Goal: Transaction & Acquisition: Purchase product/service

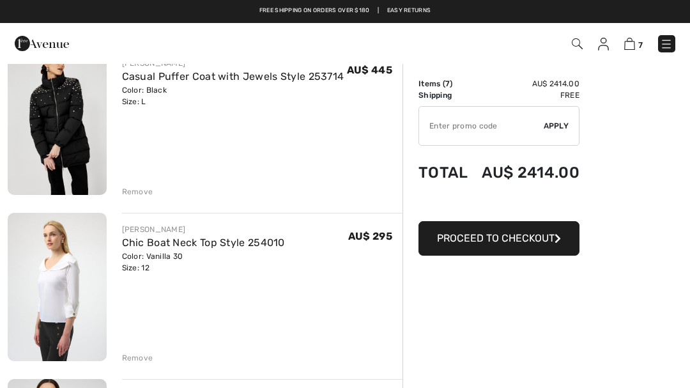
scroll to position [277, 0]
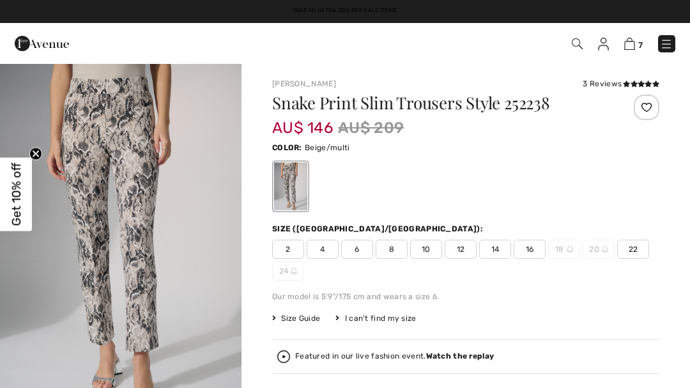
checkbox input "true"
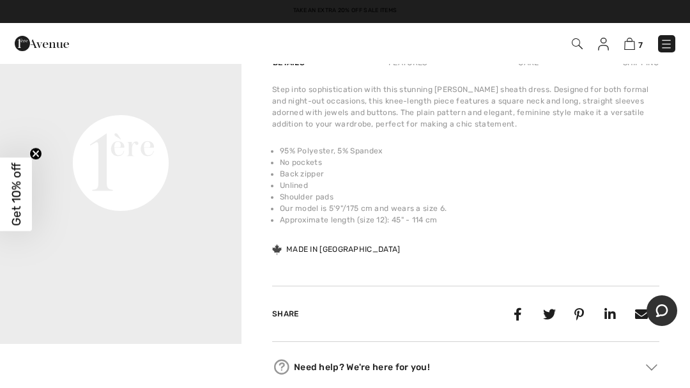
scroll to position [443, 0]
click at [180, 103] on video "Your browser does not support the video tag." at bounding box center [120, 42] width 241 height 121
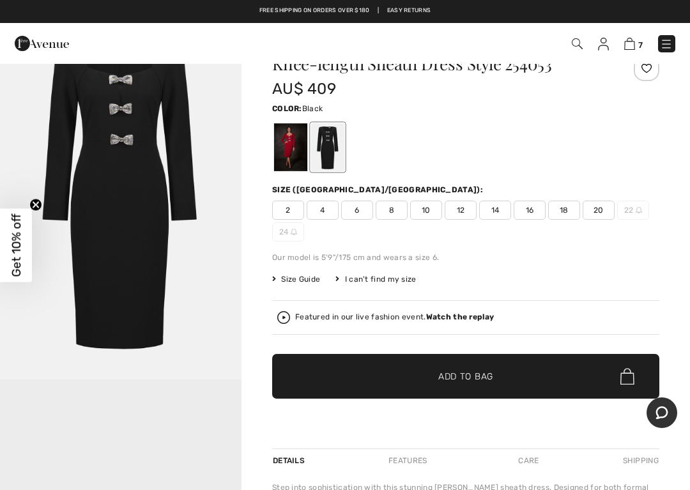
scroll to position [45, 0]
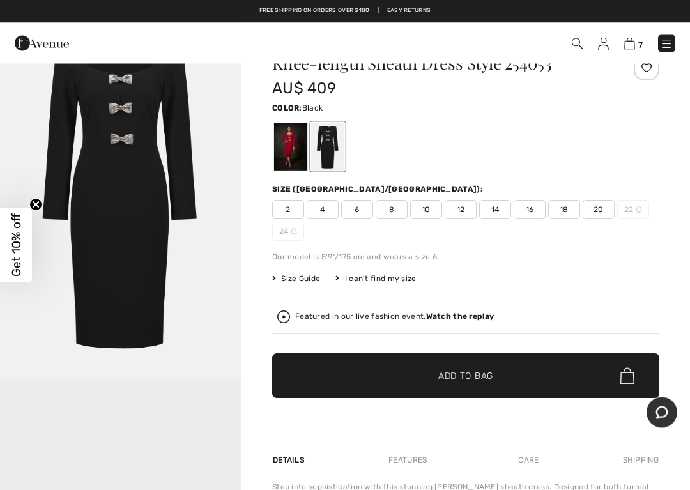
click at [465, 209] on span "12" at bounding box center [461, 210] width 32 height 19
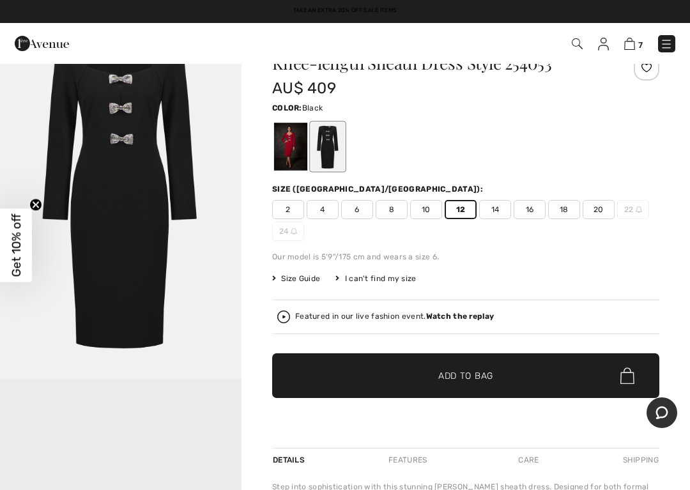
click at [330, 146] on div at bounding box center [327, 147] width 33 height 48
click at [328, 143] on div at bounding box center [327, 147] width 33 height 48
click at [448, 357] on span "✔ Added to Bag Add to Bag" at bounding box center [465, 375] width 387 height 45
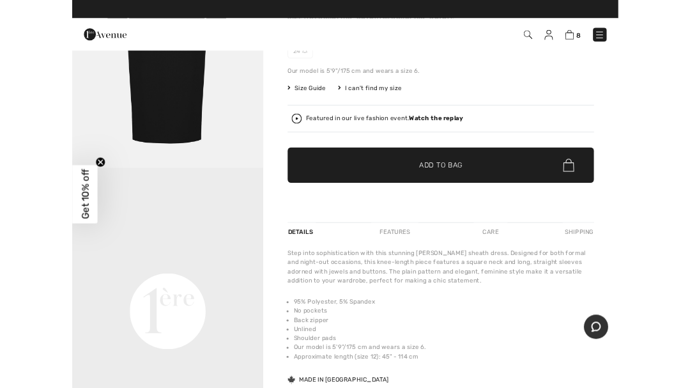
scroll to position [0, 0]
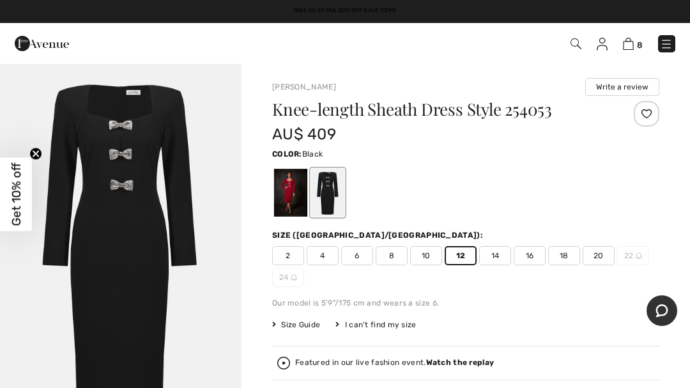
click at [507, 78] on div "Joseph Ribkoff Write a review" at bounding box center [465, 87] width 387 height 18
click at [622, 50] on span "8" at bounding box center [487, 43] width 378 height 17
click at [628, 43] on img at bounding box center [628, 44] width 11 height 12
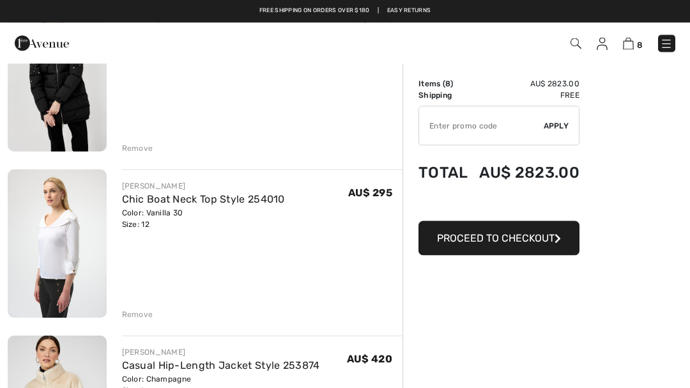
scroll to position [315, 0]
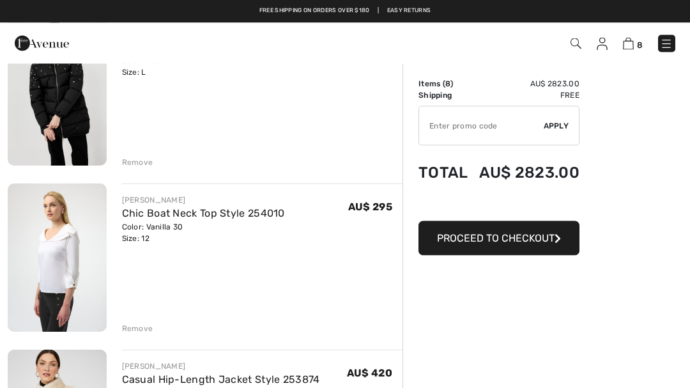
click at [59, 244] on img at bounding box center [57, 258] width 99 height 148
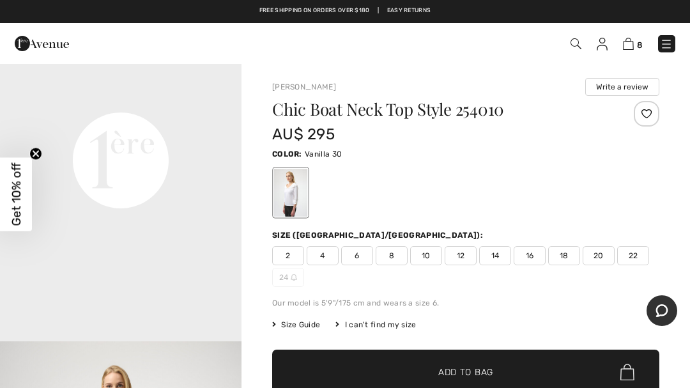
scroll to position [807, 0]
click at [339, 198] on div at bounding box center [465, 192] width 387 height 53
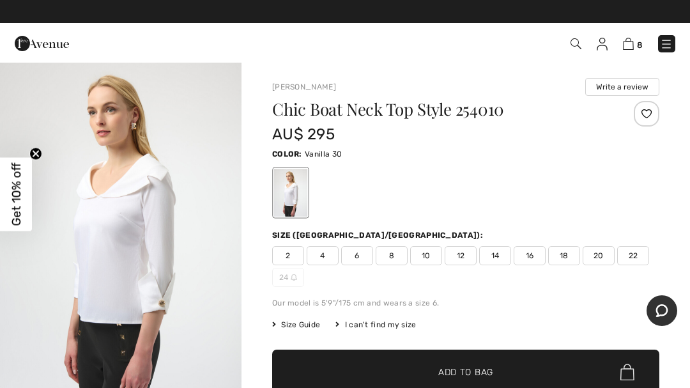
scroll to position [0, 0]
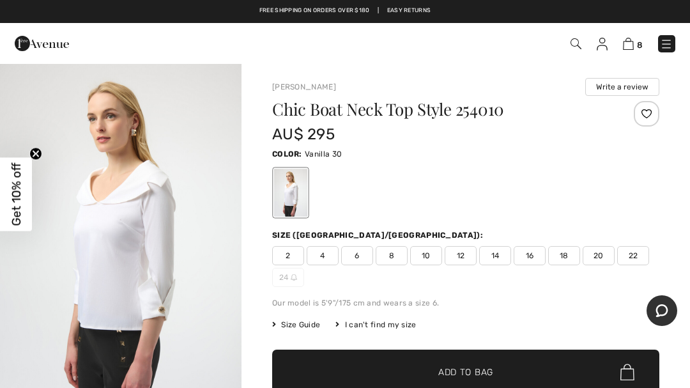
click at [632, 41] on img at bounding box center [628, 44] width 11 height 12
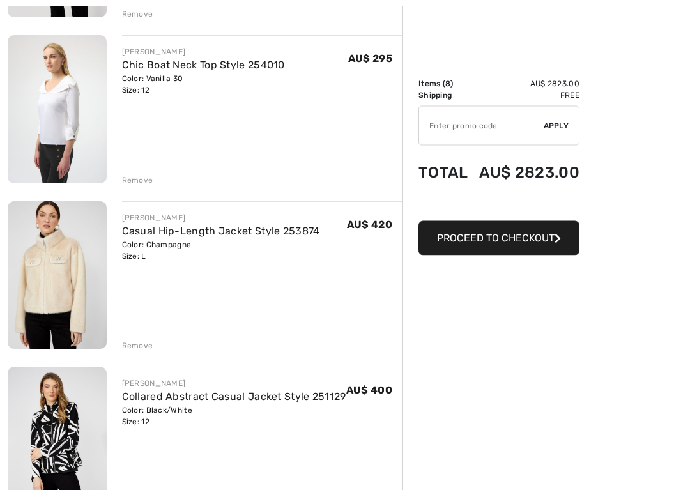
scroll to position [476, 0]
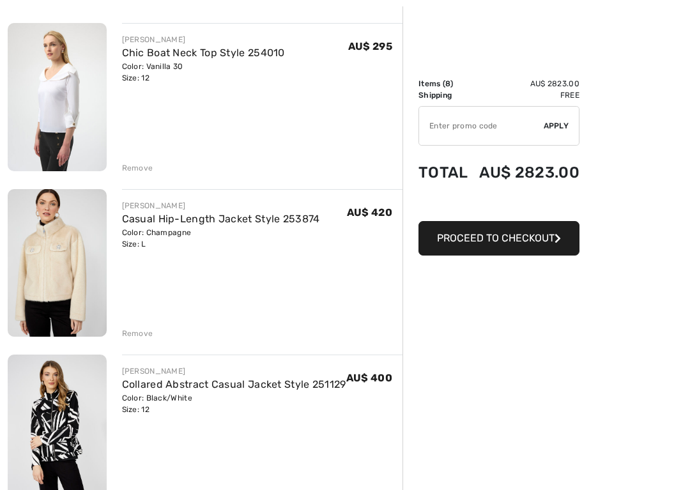
click at [52, 268] on img at bounding box center [57, 263] width 99 height 148
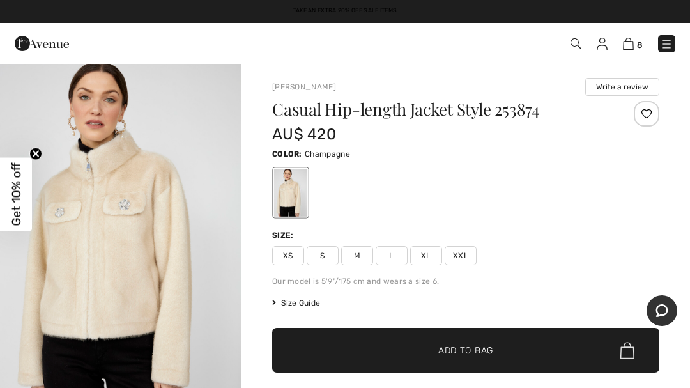
click at [15, 202] on span "Get 10% off" at bounding box center [16, 193] width 15 height 63
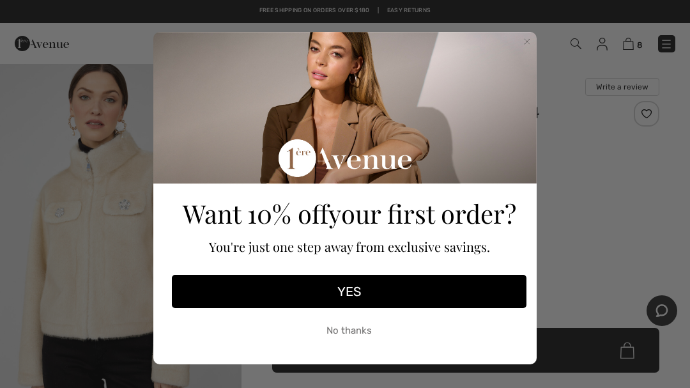
click at [409, 291] on button "YES" at bounding box center [349, 291] width 355 height 33
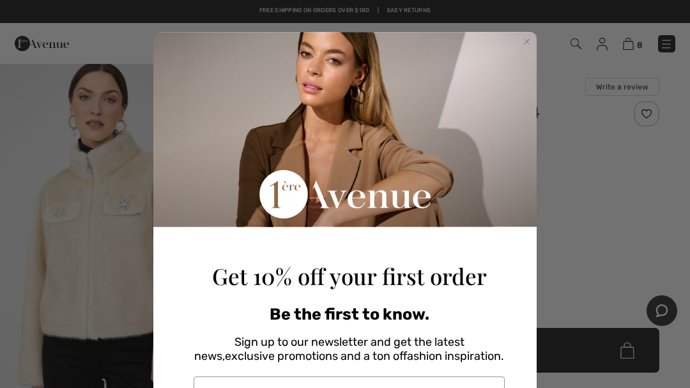
scroll to position [172, 0]
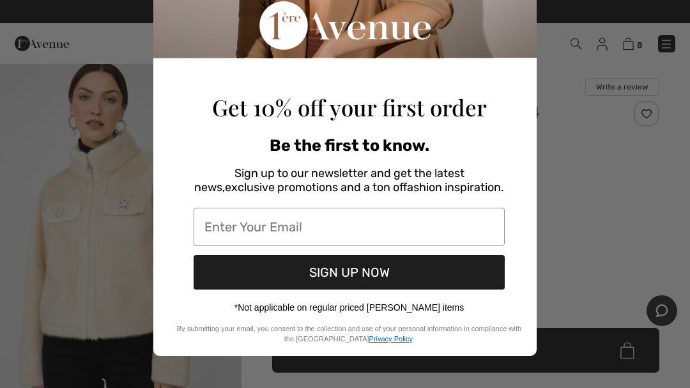
click at [347, 224] on input "Enter Your Email" at bounding box center [349, 227] width 311 height 38
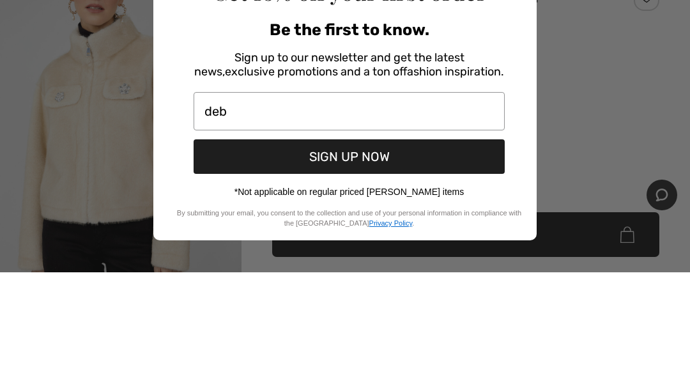
type input "debb"
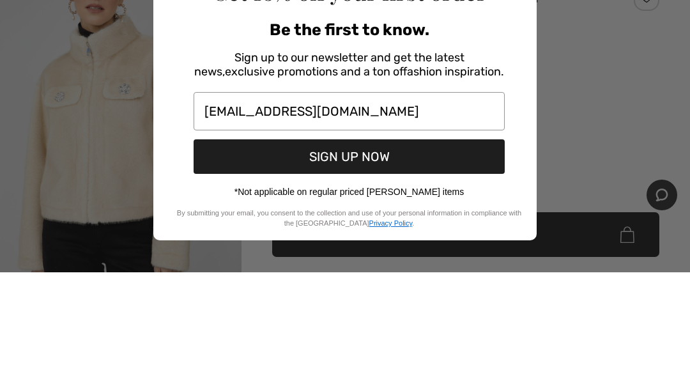
type input "debbiej782@gmail.com"
click at [444, 255] on button "SIGN UP NOW" at bounding box center [349, 272] width 311 height 34
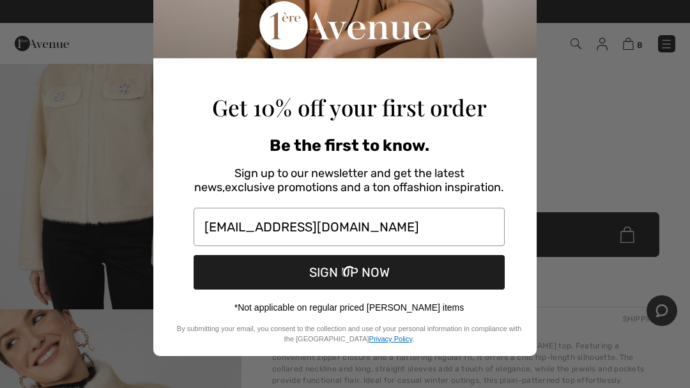
scroll to position [8, 0]
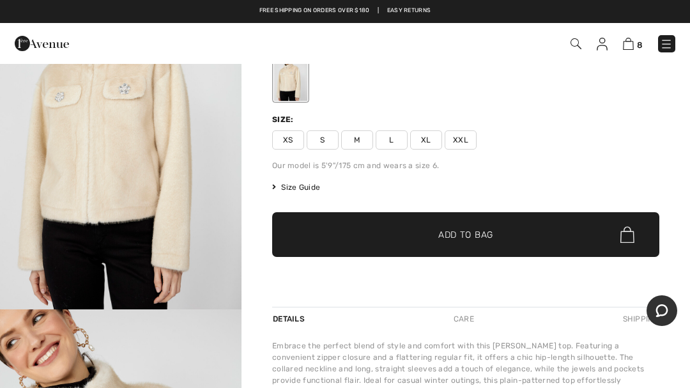
click at [599, 109] on div "Close dialog Thanks for subscribing! Check your email for a confirmation messag…" at bounding box center [345, 194] width 690 height 388
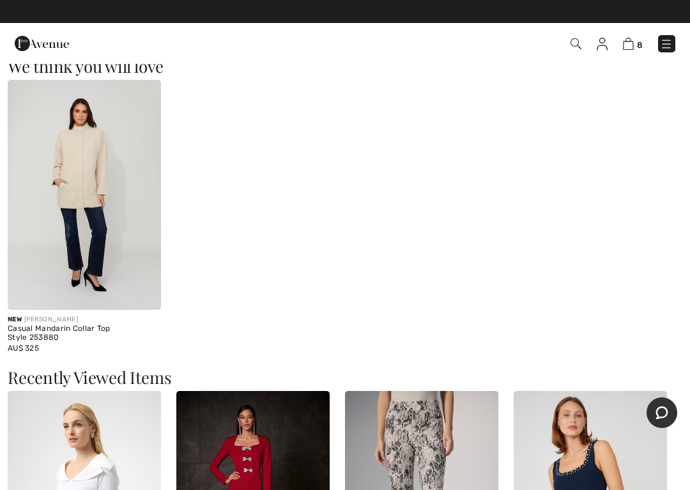
scroll to position [1002, 0]
click at [68, 191] on img at bounding box center [84, 195] width 153 height 230
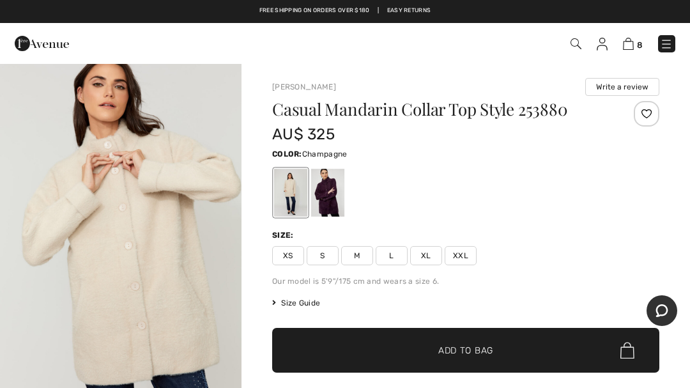
click at [629, 43] on img at bounding box center [628, 44] width 11 height 12
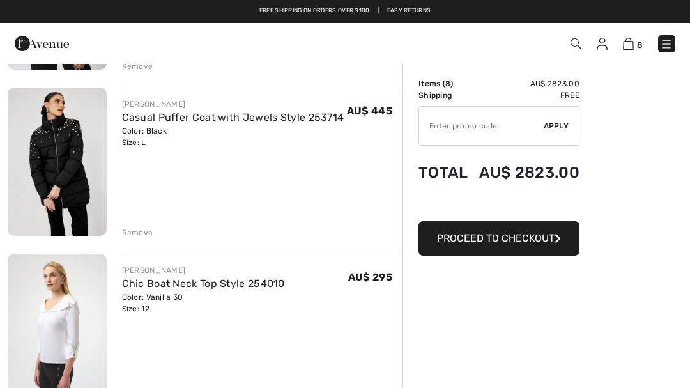
scroll to position [245, 0]
click at [56, 167] on img at bounding box center [57, 162] width 99 height 148
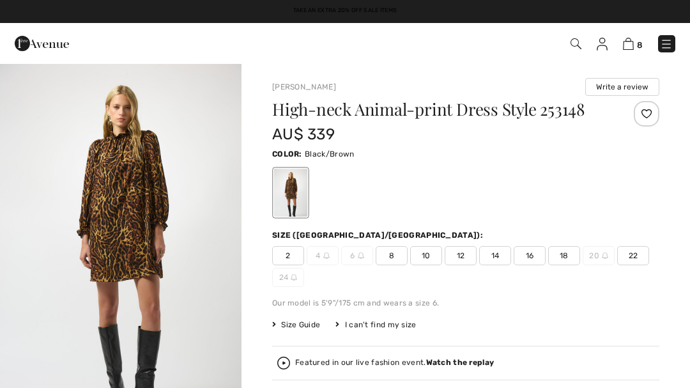
checkbox input "true"
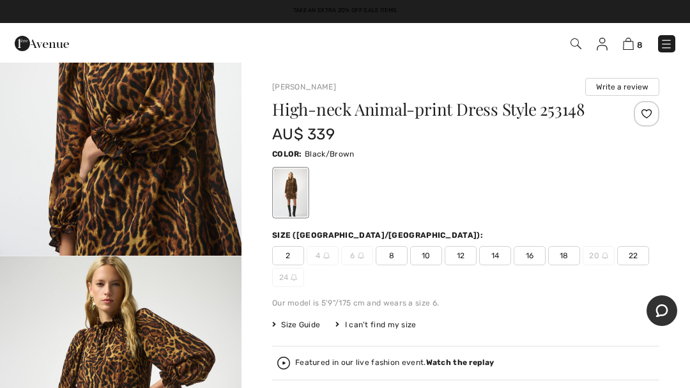
scroll to position [1256, 0]
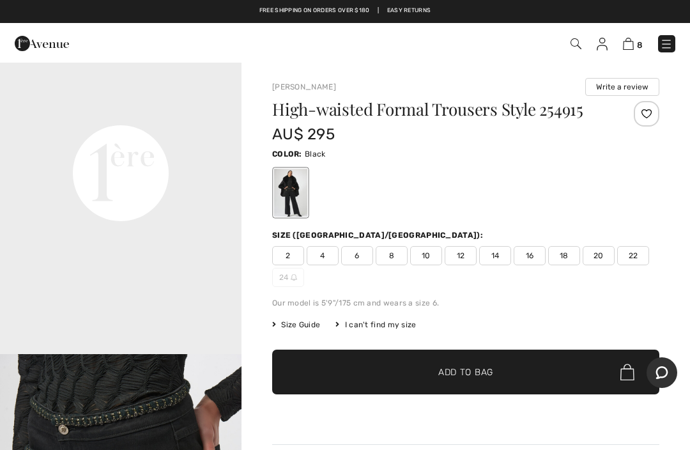
scroll to position [795, 0]
click at [427, 256] on span "10" at bounding box center [426, 255] width 32 height 19
click at [456, 366] on span "Add to Bag" at bounding box center [465, 371] width 55 height 13
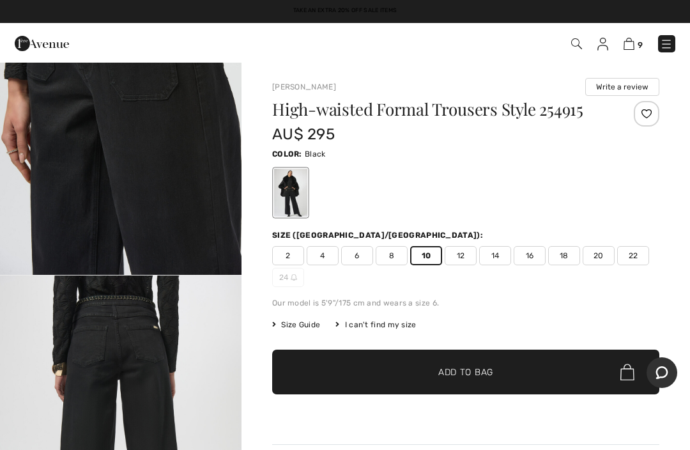
scroll to position [1235, 0]
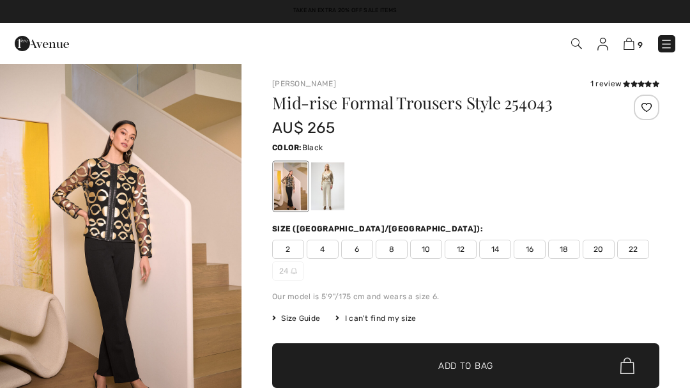
checkbox input "true"
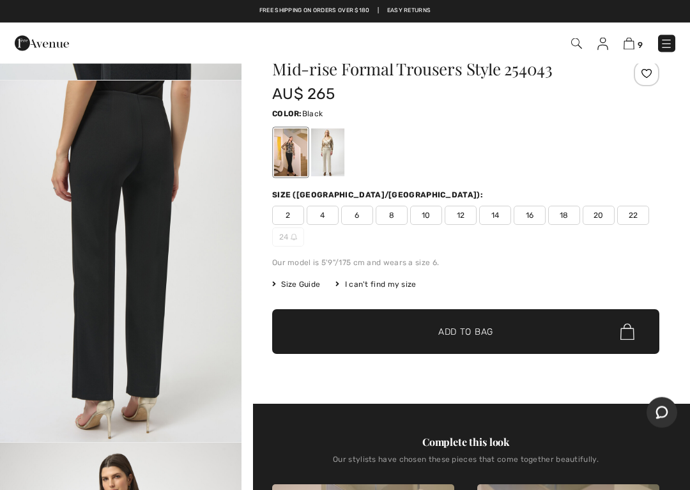
scroll to position [34, 0]
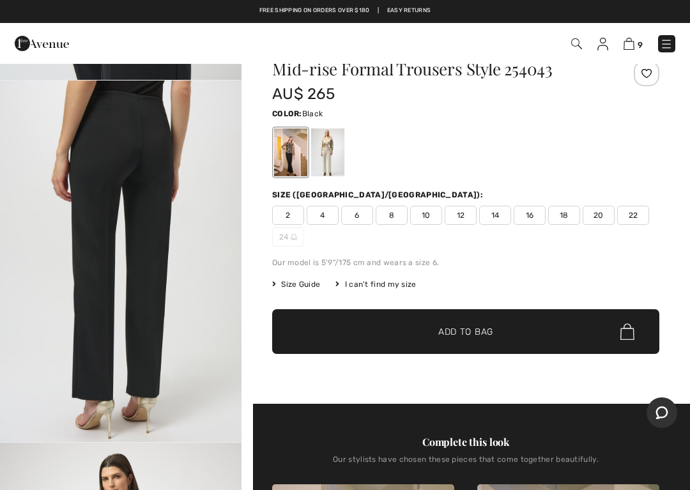
click at [425, 218] on span "10" at bounding box center [426, 215] width 32 height 19
click at [440, 330] on span "Add to Bag" at bounding box center [465, 331] width 55 height 13
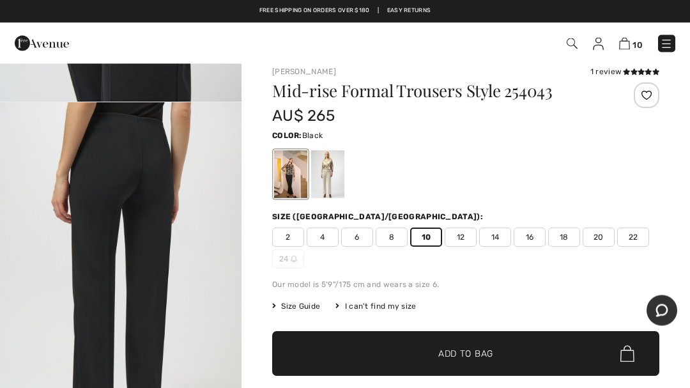
scroll to position [0, 0]
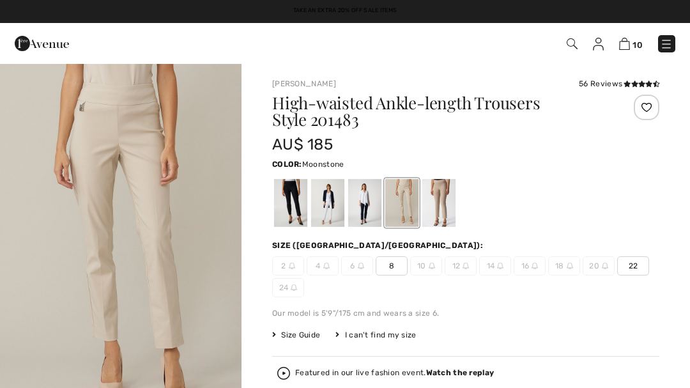
checkbox input "true"
click at [568, 43] on img at bounding box center [572, 43] width 11 height 11
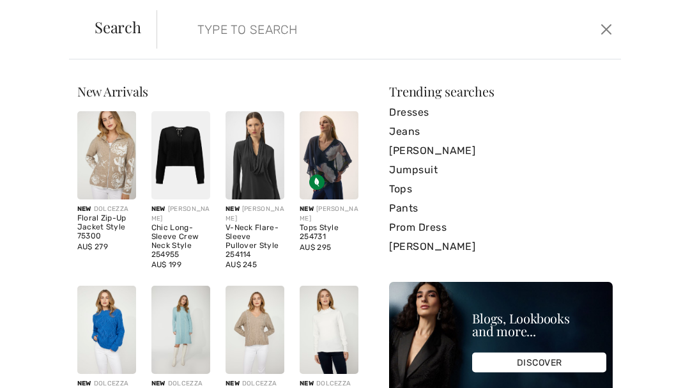
click at [218, 29] on input "search" at bounding box center [341, 29] width 307 height 38
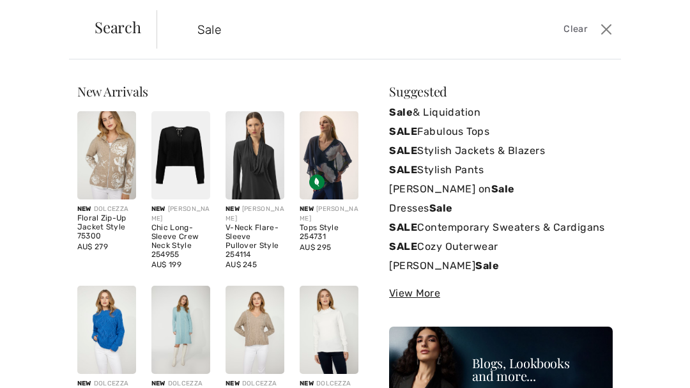
type input "Sale"
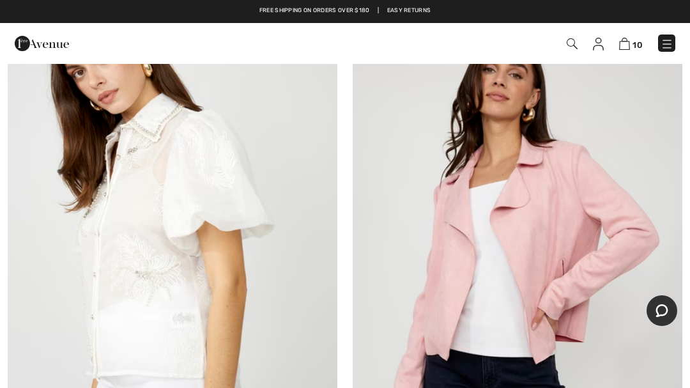
scroll to position [249, 0]
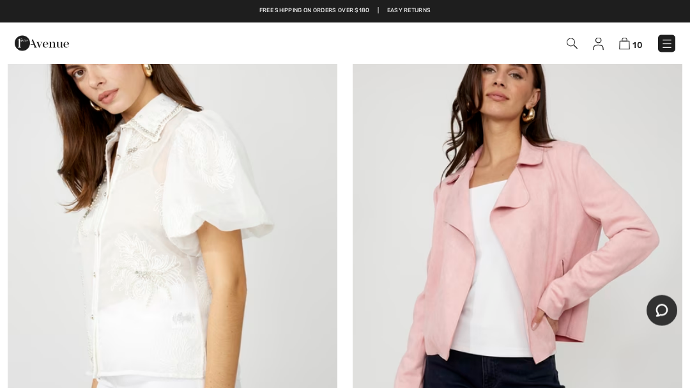
click at [157, 250] on img at bounding box center [173, 254] width 330 height 494
click at [179, 259] on img at bounding box center [173, 254] width 330 height 494
click at [184, 299] on img at bounding box center [173, 254] width 330 height 494
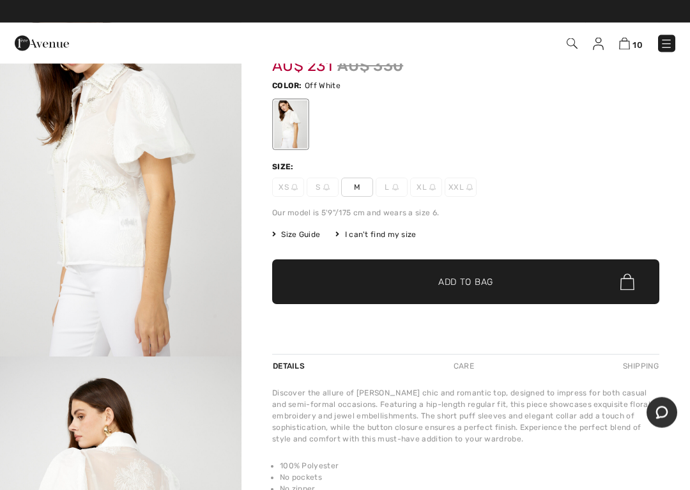
scroll to position [68, 0]
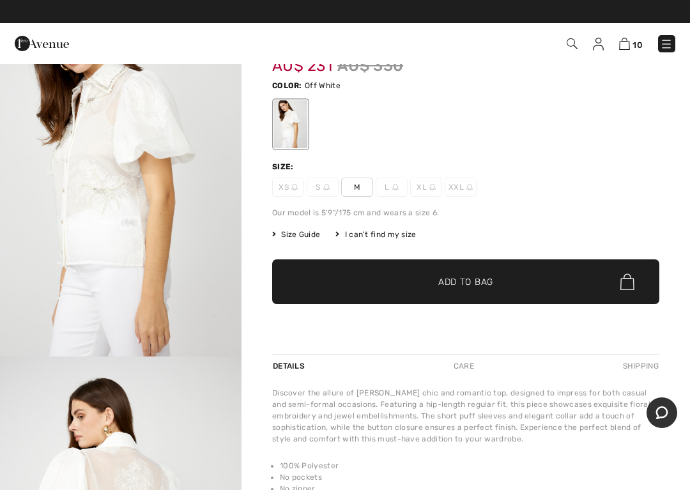
click at [360, 188] on span "M" at bounding box center [357, 187] width 32 height 19
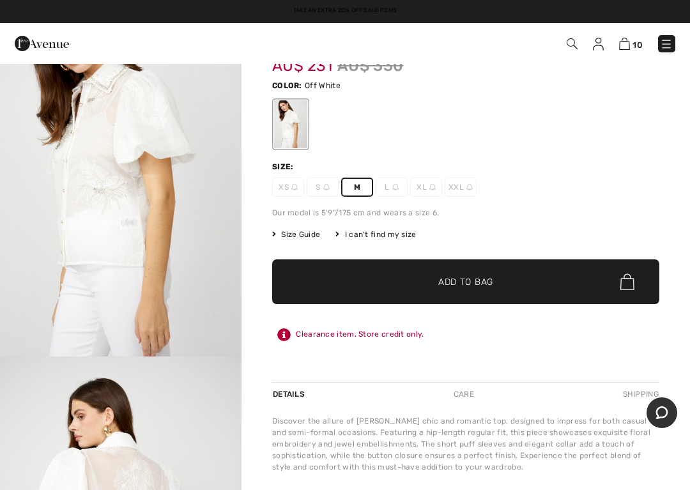
click at [455, 273] on span "✔ Added to Bag Add to Bag" at bounding box center [465, 281] width 387 height 45
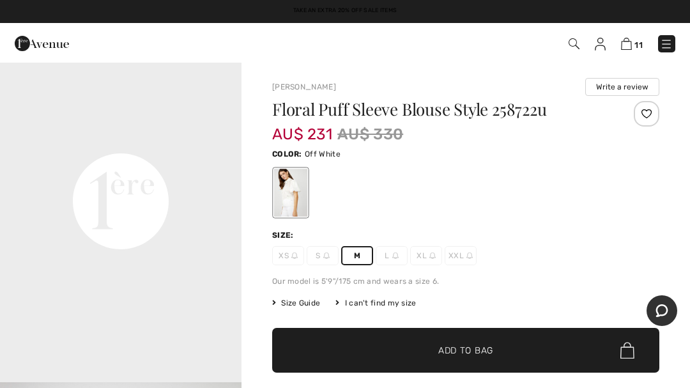
scroll to position [767, 0]
click at [11, 2] on div "Take an Extra 20% Off Sale Items Free shipping on orders over $180 | Easy Retur…" at bounding box center [345, 11] width 690 height 23
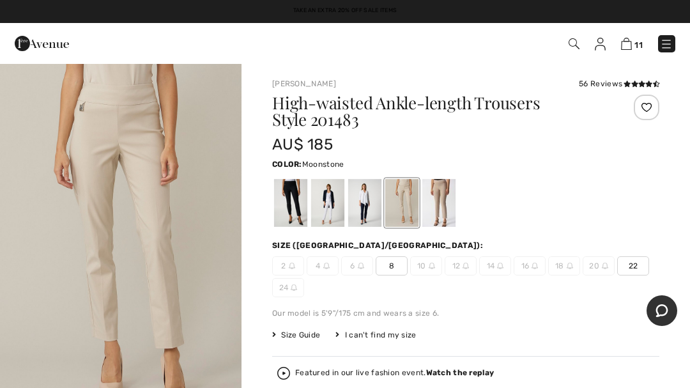
click at [570, 47] on img at bounding box center [573, 43] width 11 height 11
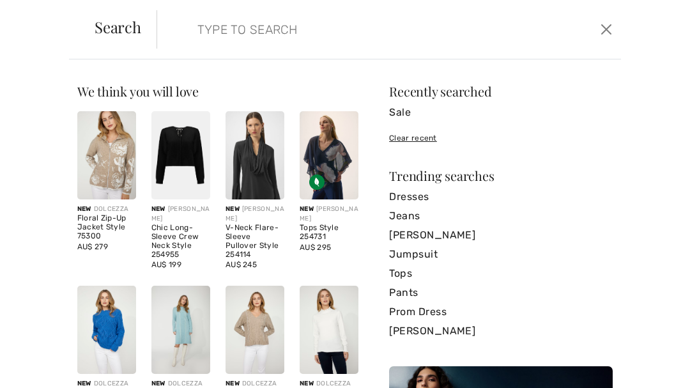
click at [244, 37] on input "search" at bounding box center [341, 29] width 307 height 38
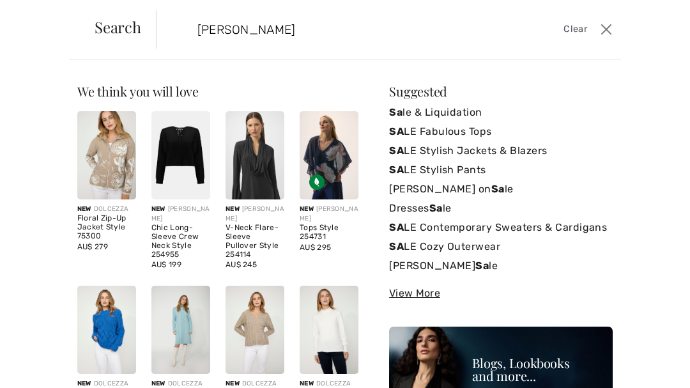
type input "Sale"
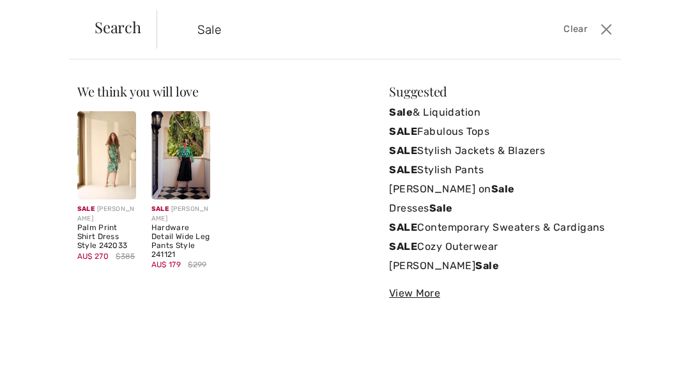
click at [464, 141] on link "SALE Fabulous Tops" at bounding box center [501, 131] width 224 height 19
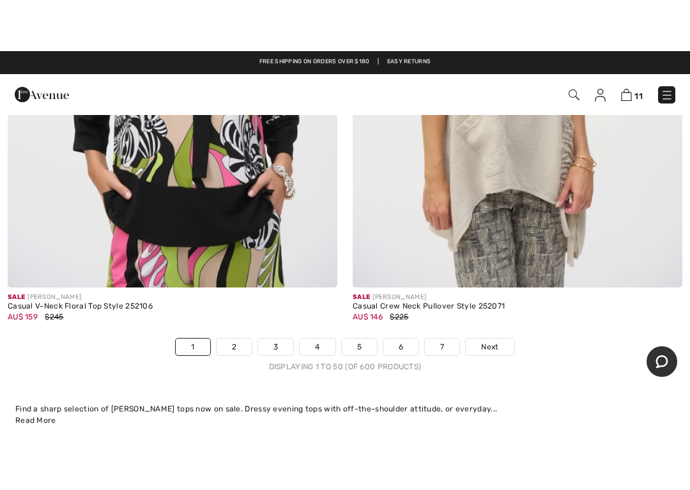
scroll to position [14405, 0]
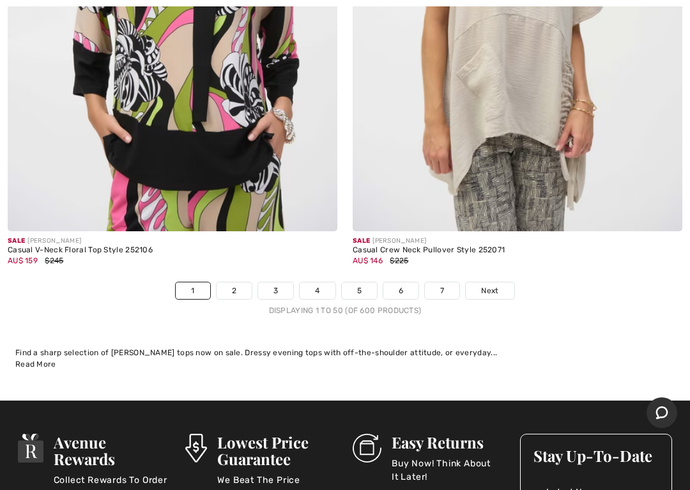
click at [234, 282] on link "2" at bounding box center [234, 290] width 35 height 17
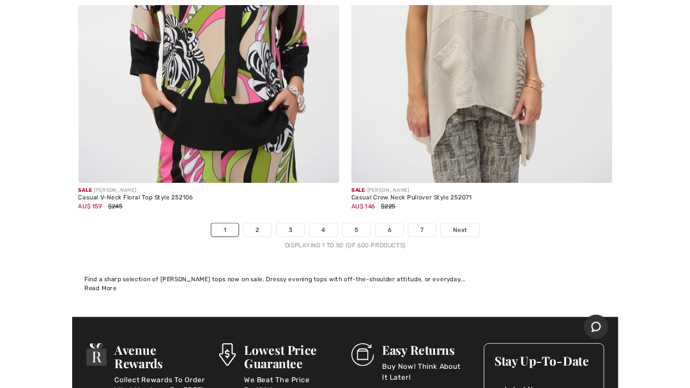
scroll to position [14404, 0]
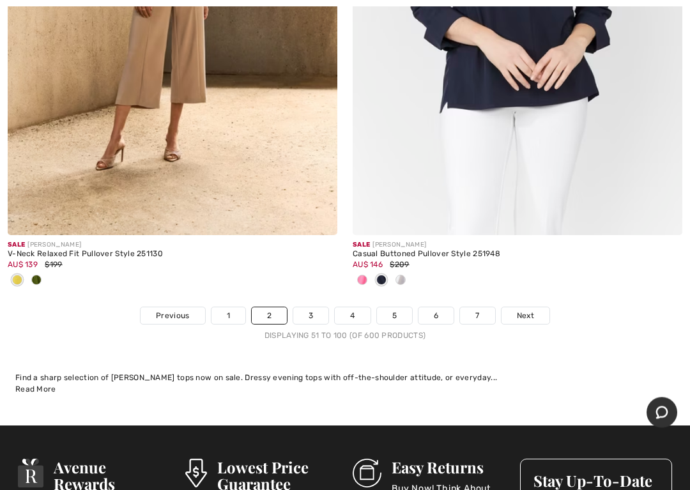
scroll to position [14443, 0]
click at [312, 307] on link "3" at bounding box center [310, 315] width 35 height 17
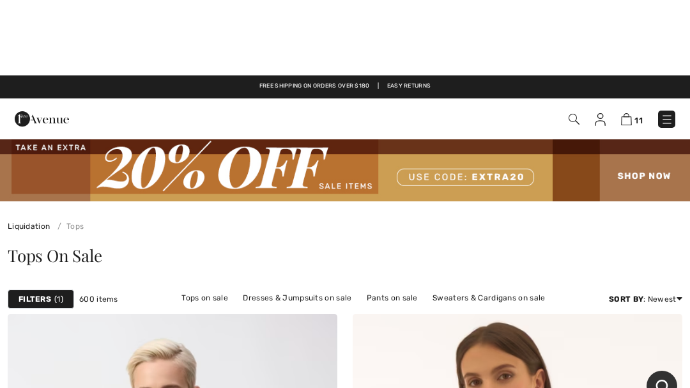
click at [574, 42] on img at bounding box center [573, 43] width 11 height 11
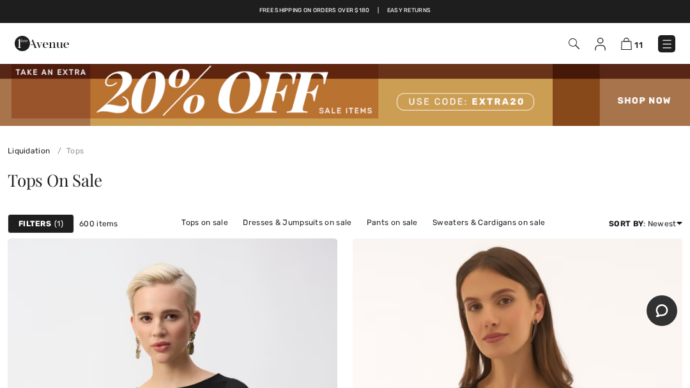
click at [572, 48] on img at bounding box center [573, 43] width 11 height 11
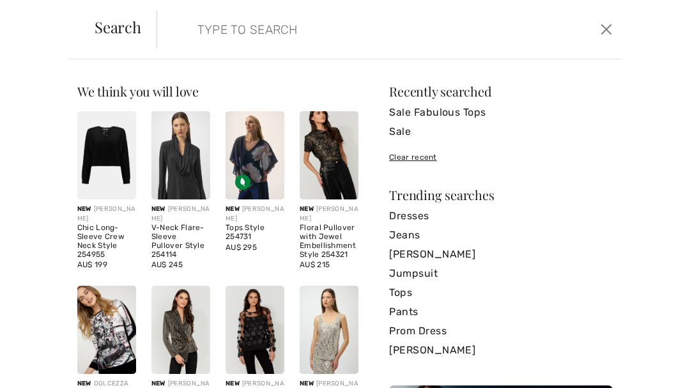
click at [240, 32] on input "search" at bounding box center [341, 29] width 307 height 38
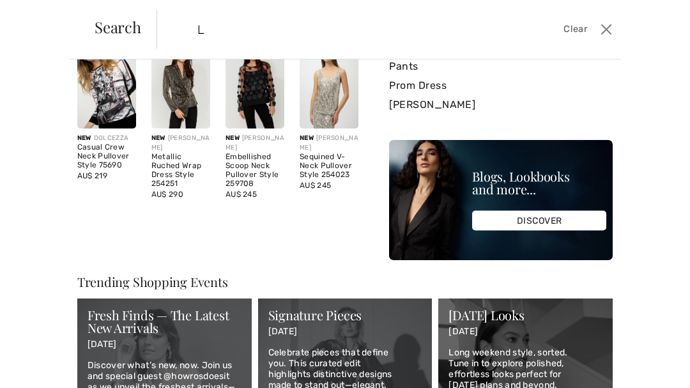
scroll to position [238, 0]
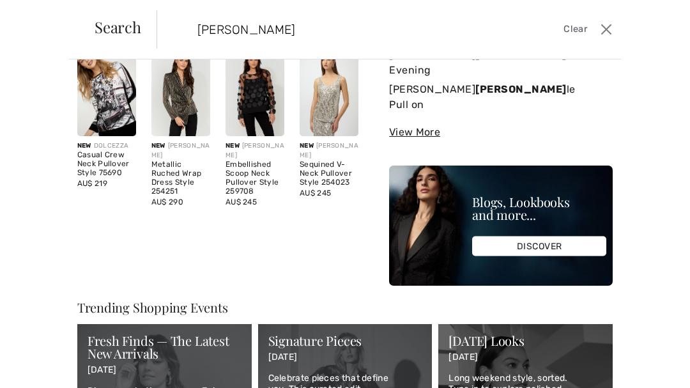
type input "Lyman sale"
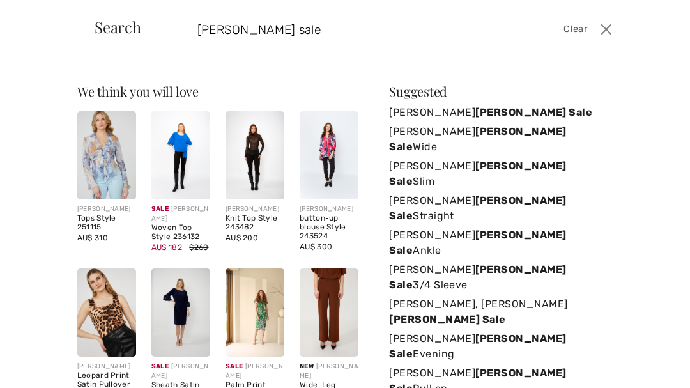
scroll to position [0, 0]
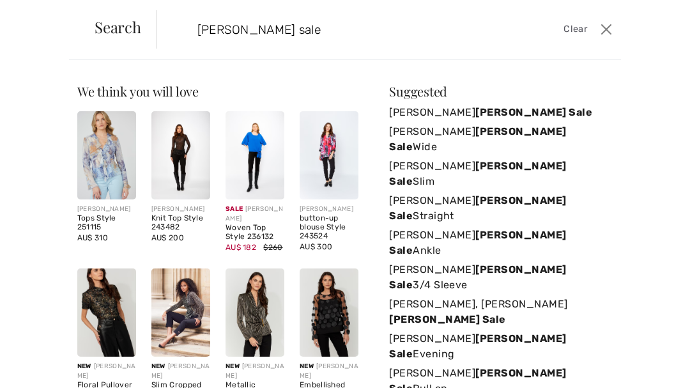
click at [458, 332] on strong "Lyman Sale" at bounding box center [478, 345] width 178 height 27
click at [451, 367] on strong "Lyman Sale" at bounding box center [478, 380] width 178 height 27
click at [448, 367] on strong "Lyman Sale" at bounding box center [478, 380] width 178 height 27
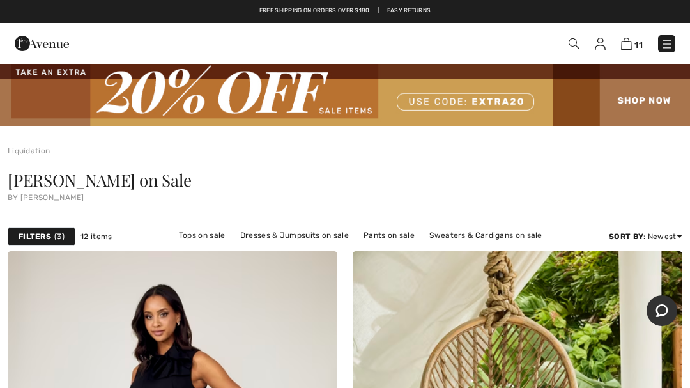
click at [75, 179] on span "Frank Lyman on Sale" at bounding box center [99, 180] width 183 height 22
click at [96, 181] on span "Frank Lyman on Sale" at bounding box center [99, 180] width 183 height 22
click at [208, 234] on link "Tops on sale" at bounding box center [201, 235] width 59 height 17
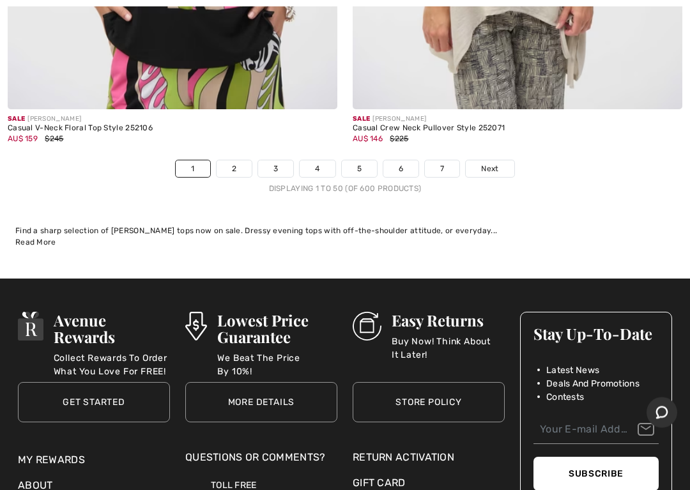
scroll to position [14537, 0]
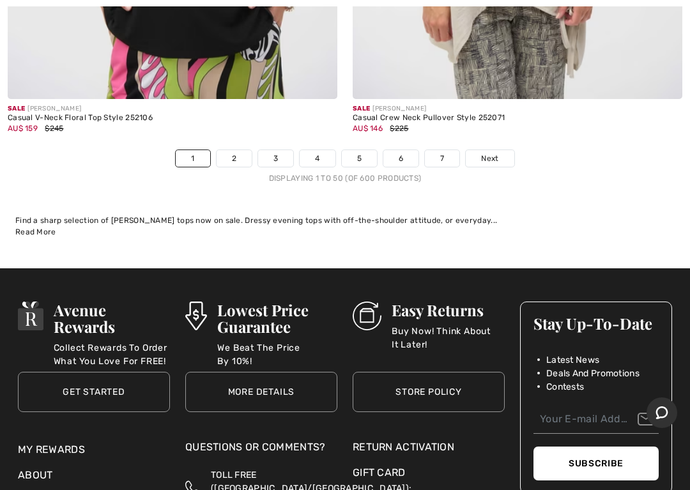
click at [444, 150] on link "7" at bounding box center [442, 158] width 34 height 17
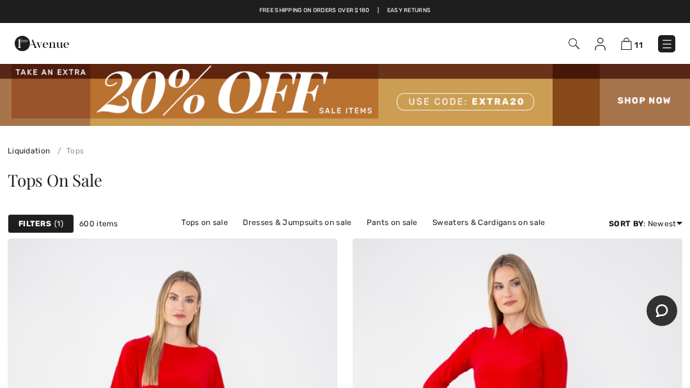
click at [569, 44] on img at bounding box center [573, 43] width 11 height 11
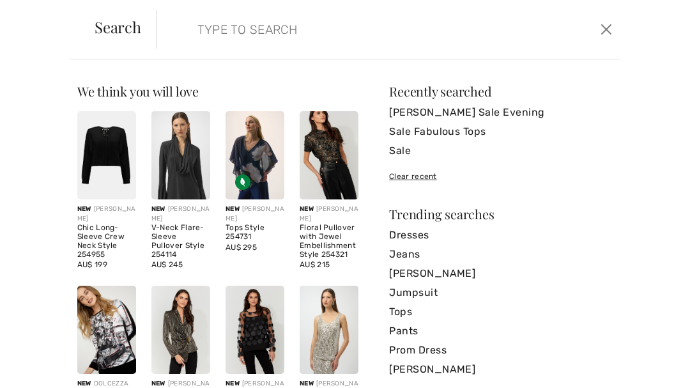
click at [182, 321] on img at bounding box center [180, 330] width 59 height 88
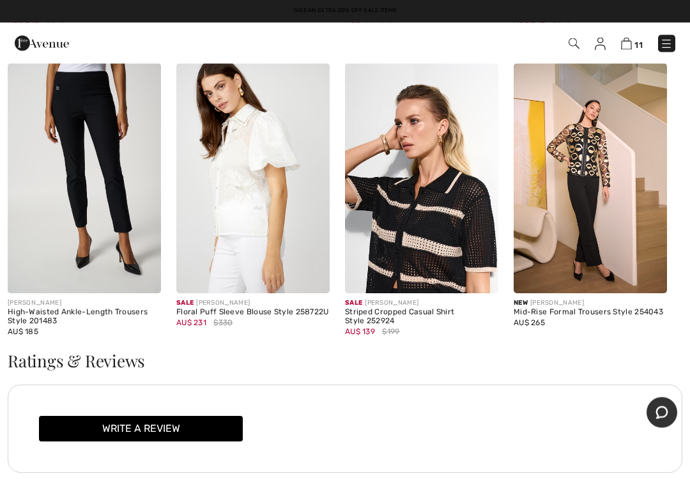
scroll to position [1743, 0]
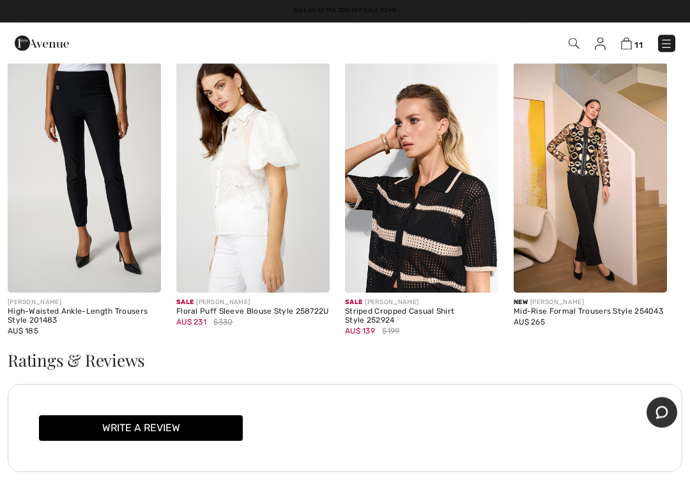
click at [592, 155] on img at bounding box center [590, 178] width 153 height 230
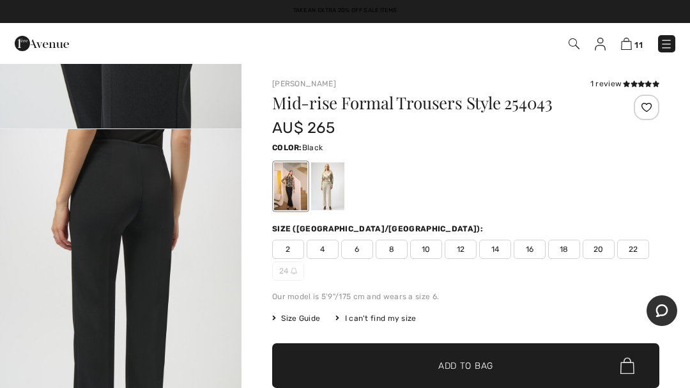
scroll to position [1014, 0]
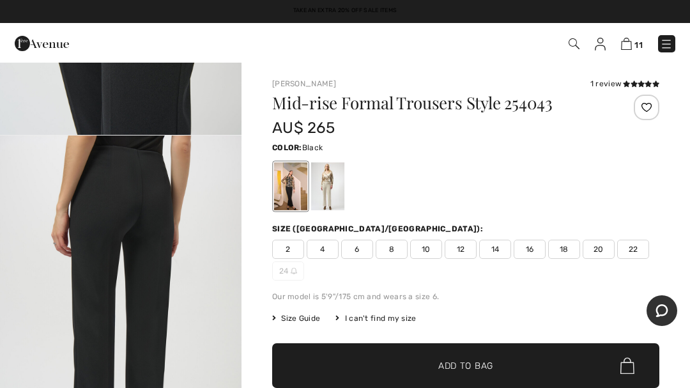
click at [332, 179] on div at bounding box center [327, 186] width 33 height 48
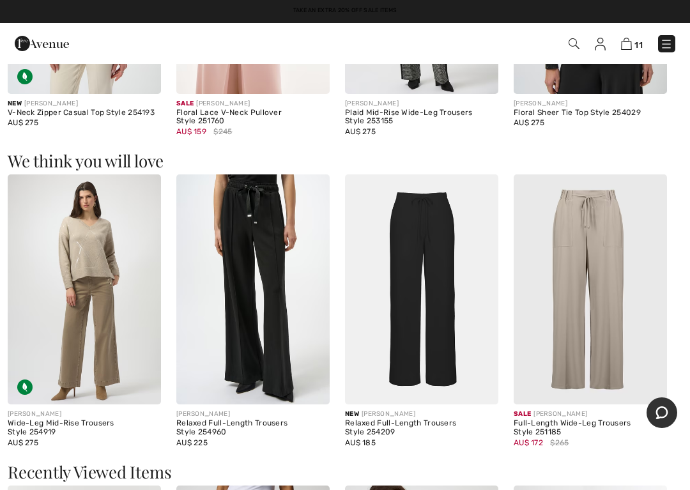
scroll to position [965, 0]
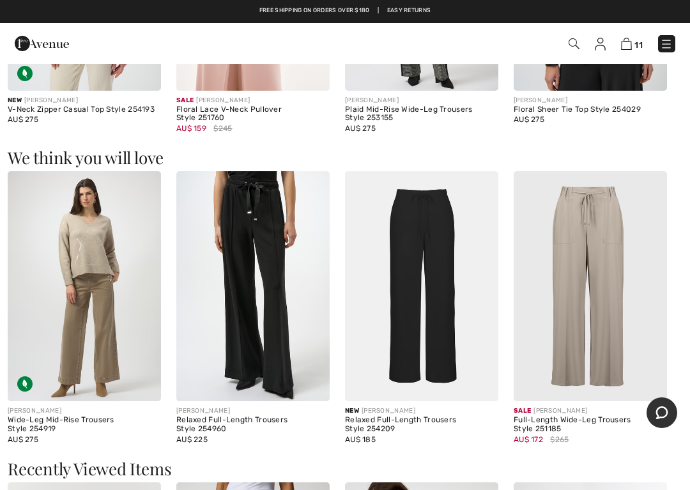
click at [590, 217] on img at bounding box center [590, 286] width 153 height 230
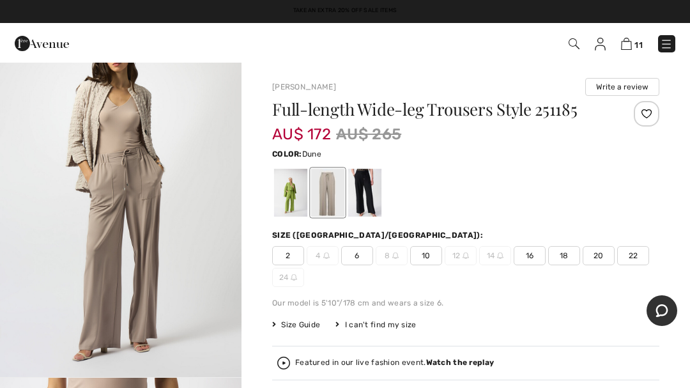
scroll to position [48, 0]
click at [289, 194] on div at bounding box center [290, 193] width 33 height 48
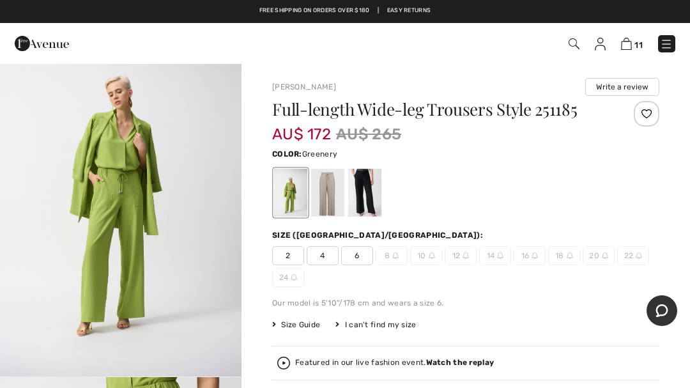
scroll to position [0, 0]
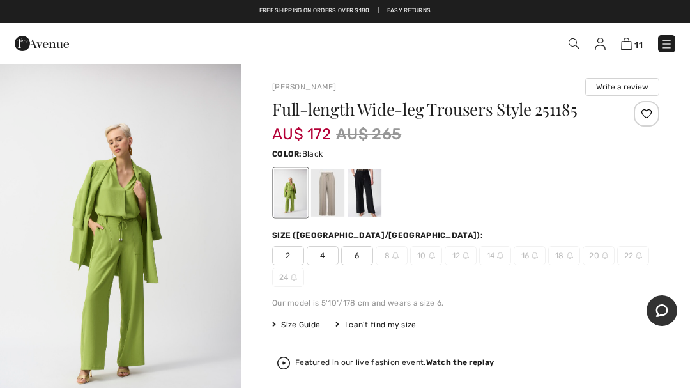
click at [362, 197] on div at bounding box center [364, 193] width 33 height 48
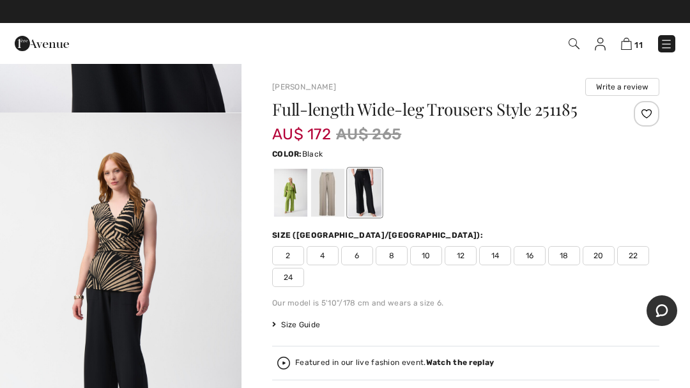
click at [625, 40] on img at bounding box center [626, 44] width 11 height 12
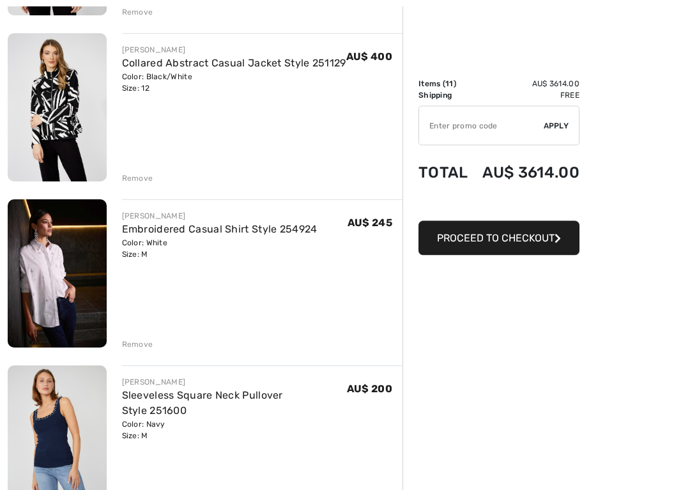
scroll to position [797, 0]
click at [135, 178] on div "Remove" at bounding box center [137, 177] width 31 height 11
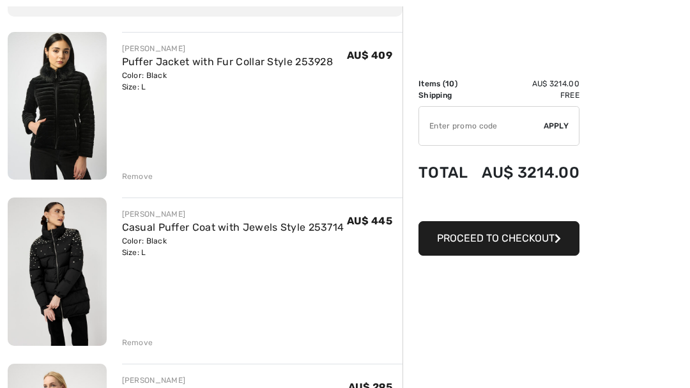
scroll to position [0, 0]
